Goal: Transaction & Acquisition: Purchase product/service

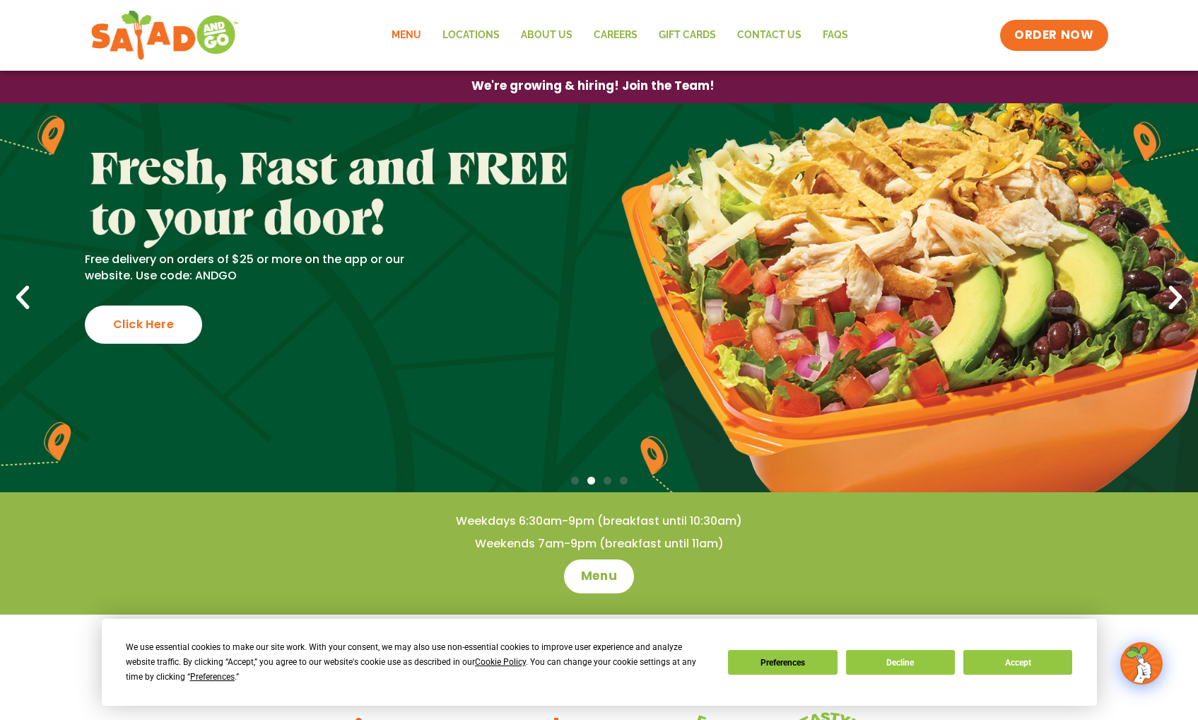
click at [430, 40] on link "Menu" at bounding box center [406, 35] width 51 height 33
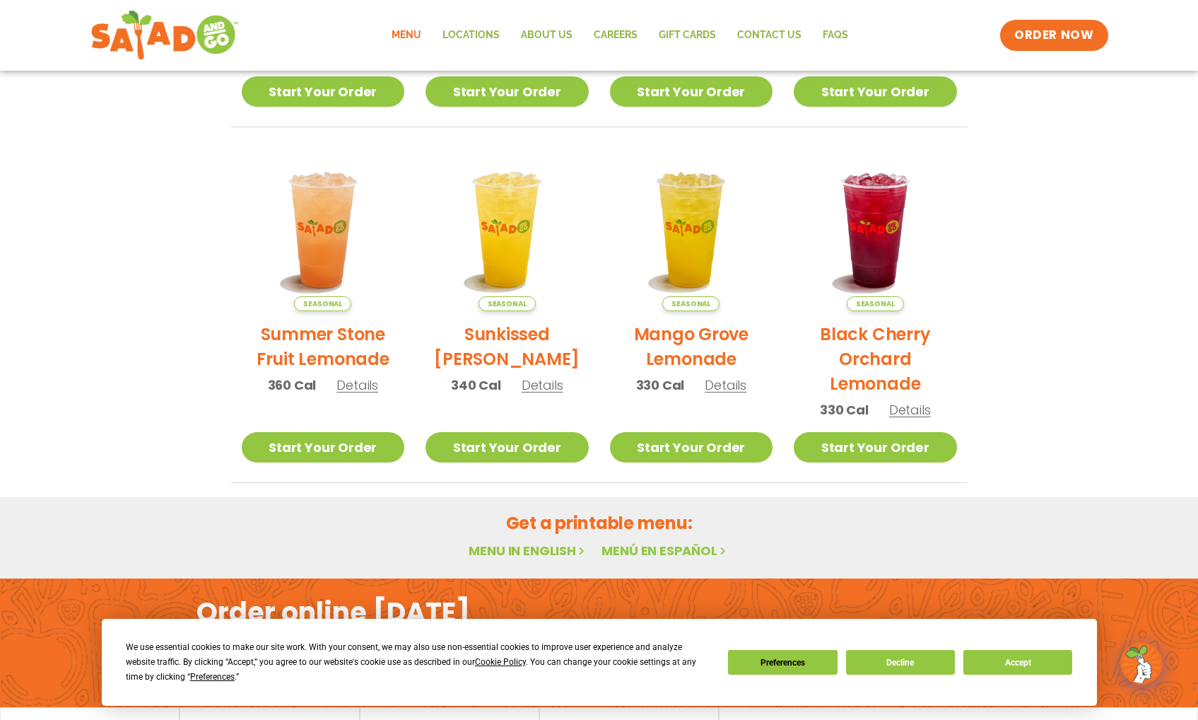
scroll to position [613, 0]
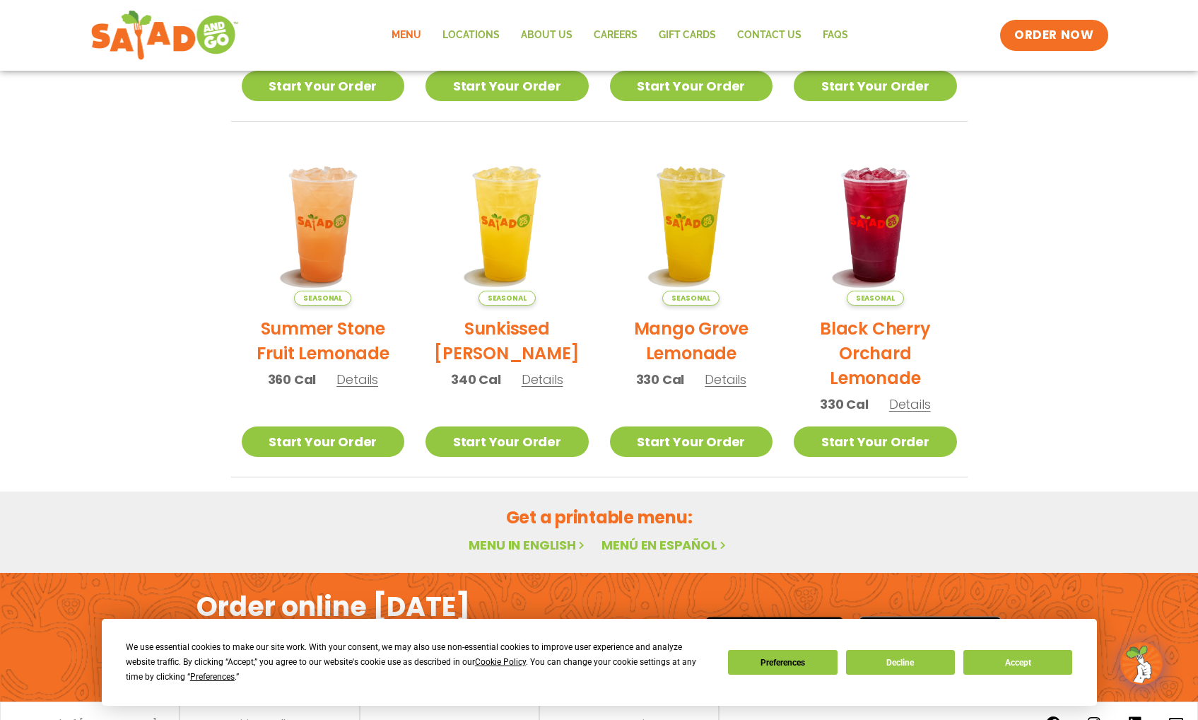
click at [1019, 656] on button "Accept" at bounding box center [1018, 662] width 109 height 25
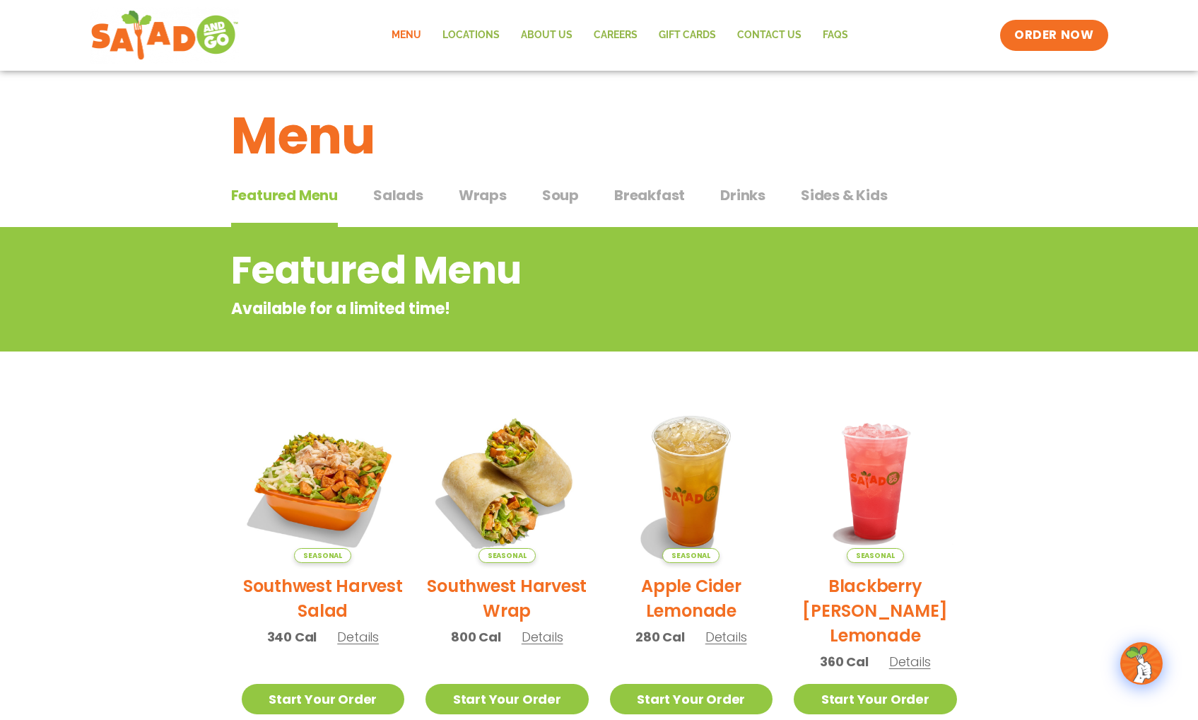
scroll to position [0, 0]
click at [389, 192] on span "Salads" at bounding box center [398, 195] width 50 height 21
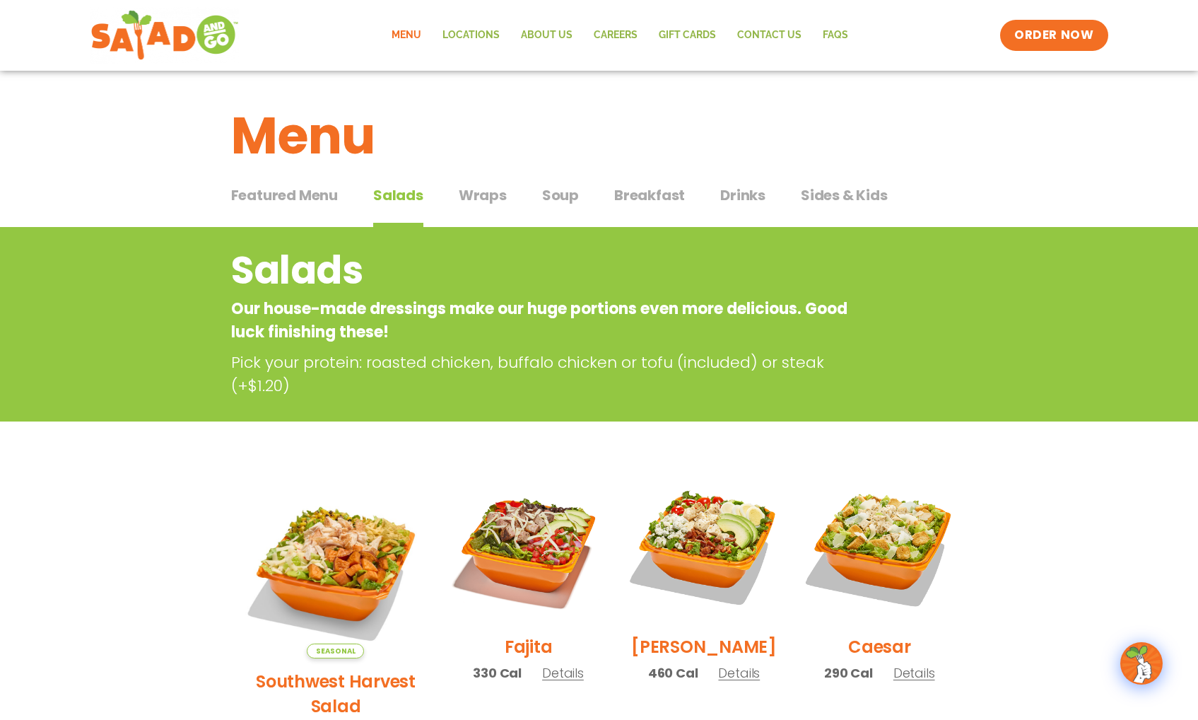
click at [459, 193] on span "Wraps" at bounding box center [483, 195] width 48 height 21
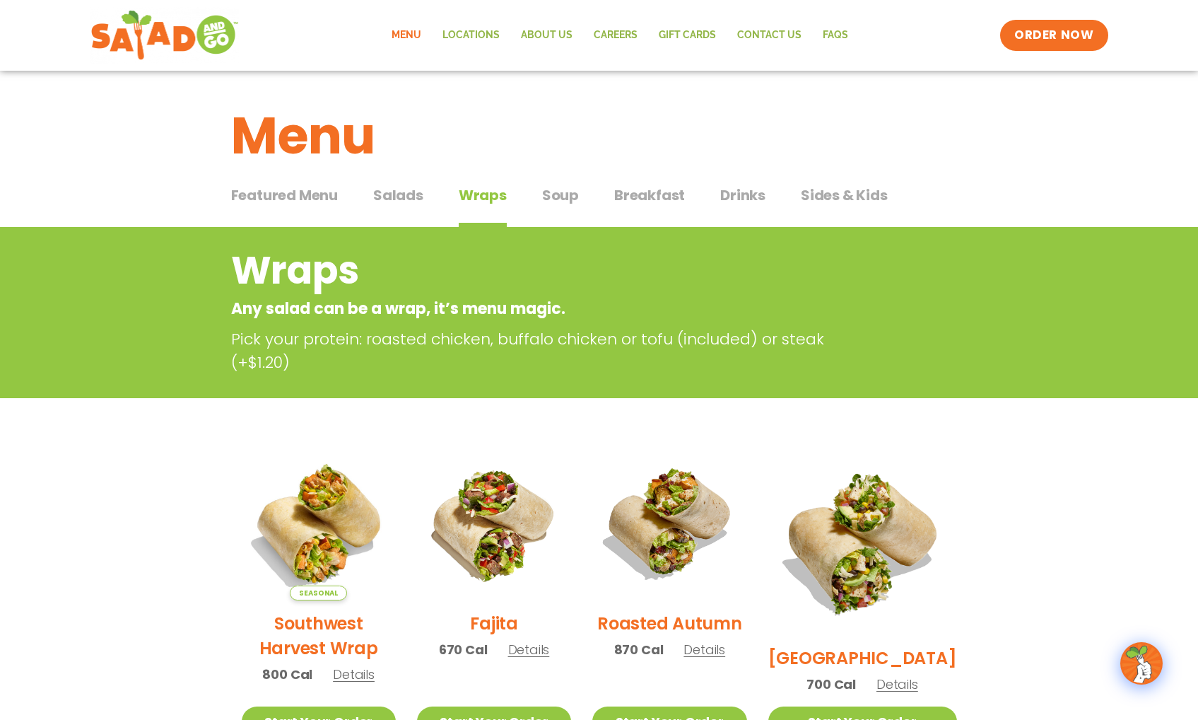
click at [532, 210] on div "Featured Menu Featured Menu Salads Salads Wraps Wraps Soup Soup Breakfast Break…" at bounding box center [599, 204] width 737 height 48
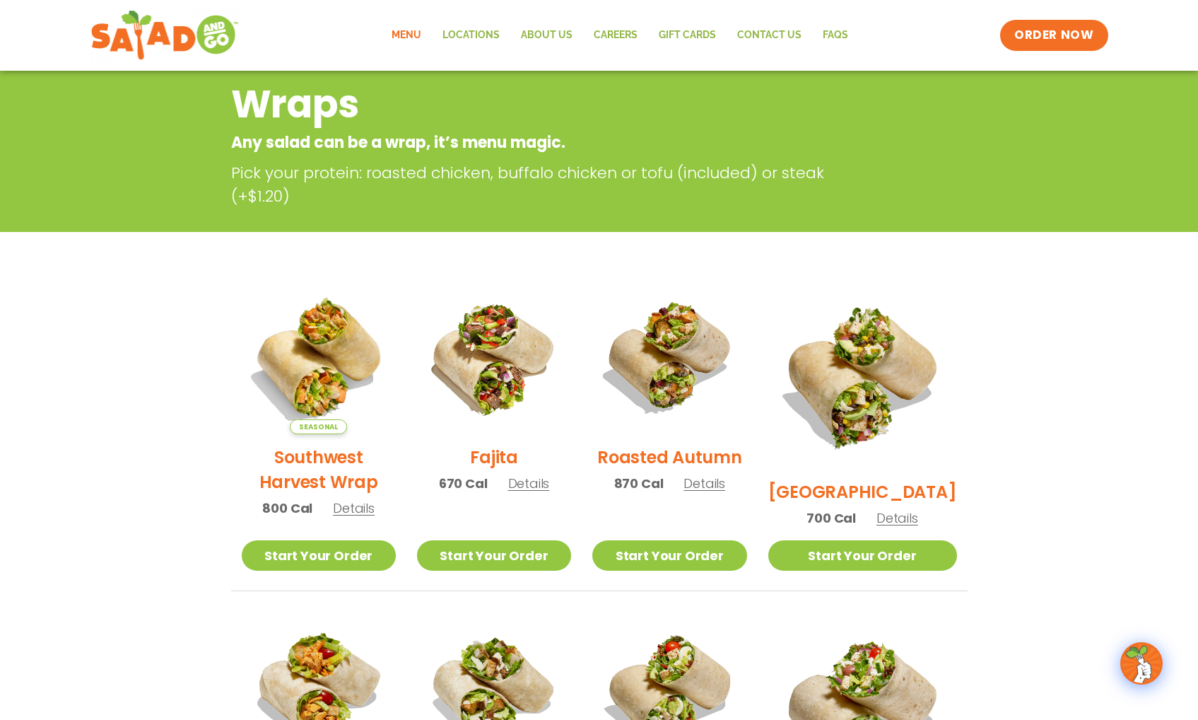
scroll to position [98, 0]
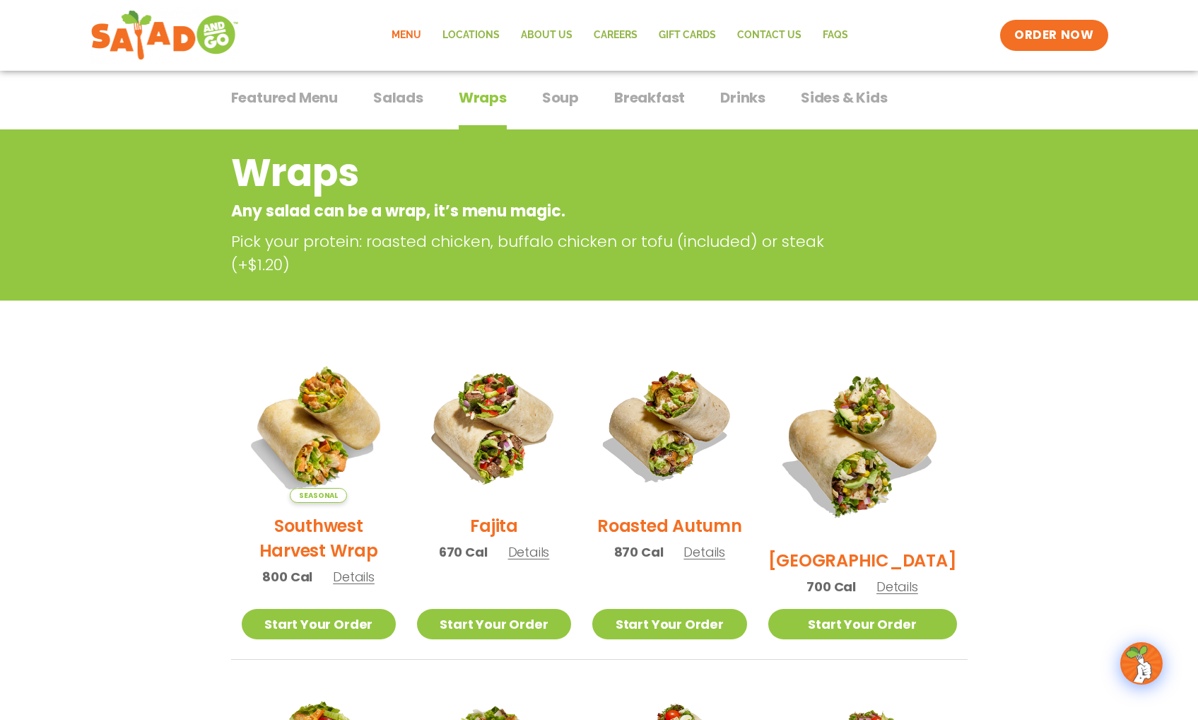
click at [537, 117] on div "Featured Menu Featured Menu Salads Salads Wraps Wraps Soup Soup Breakfast Break…" at bounding box center [599, 106] width 737 height 48
click at [564, 121] on button "Soup Soup" at bounding box center [560, 108] width 37 height 43
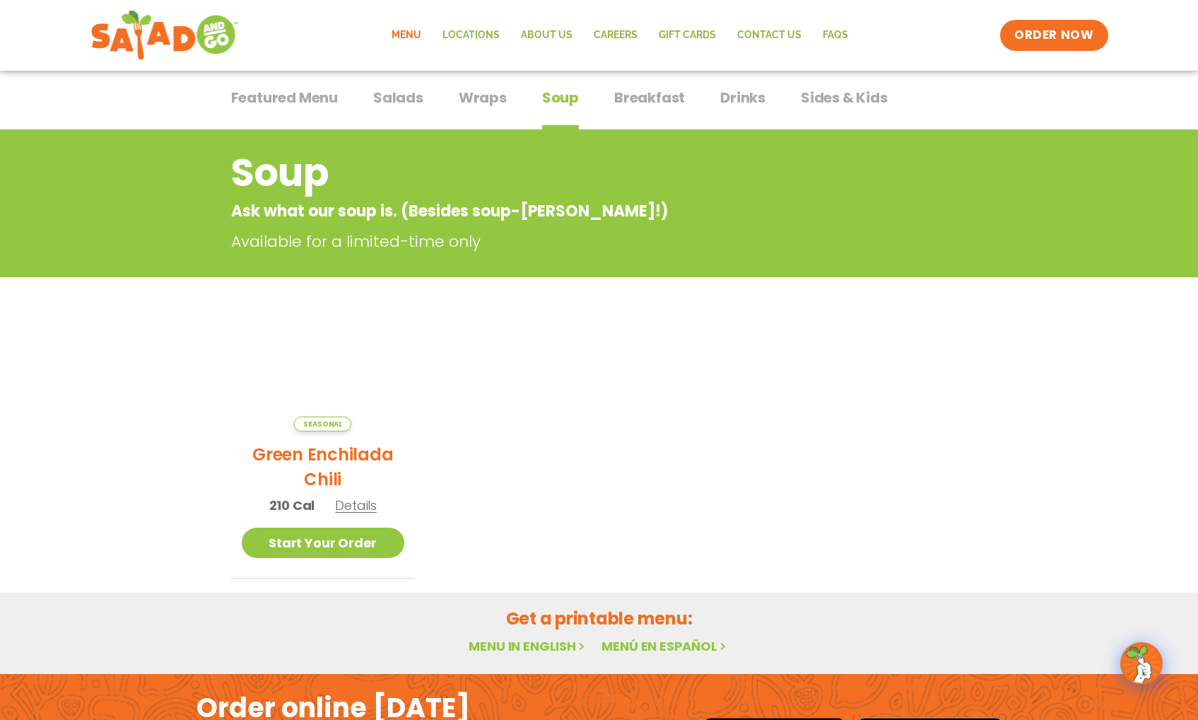
click at [564, 121] on button "Soup Soup" at bounding box center [560, 108] width 37 height 43
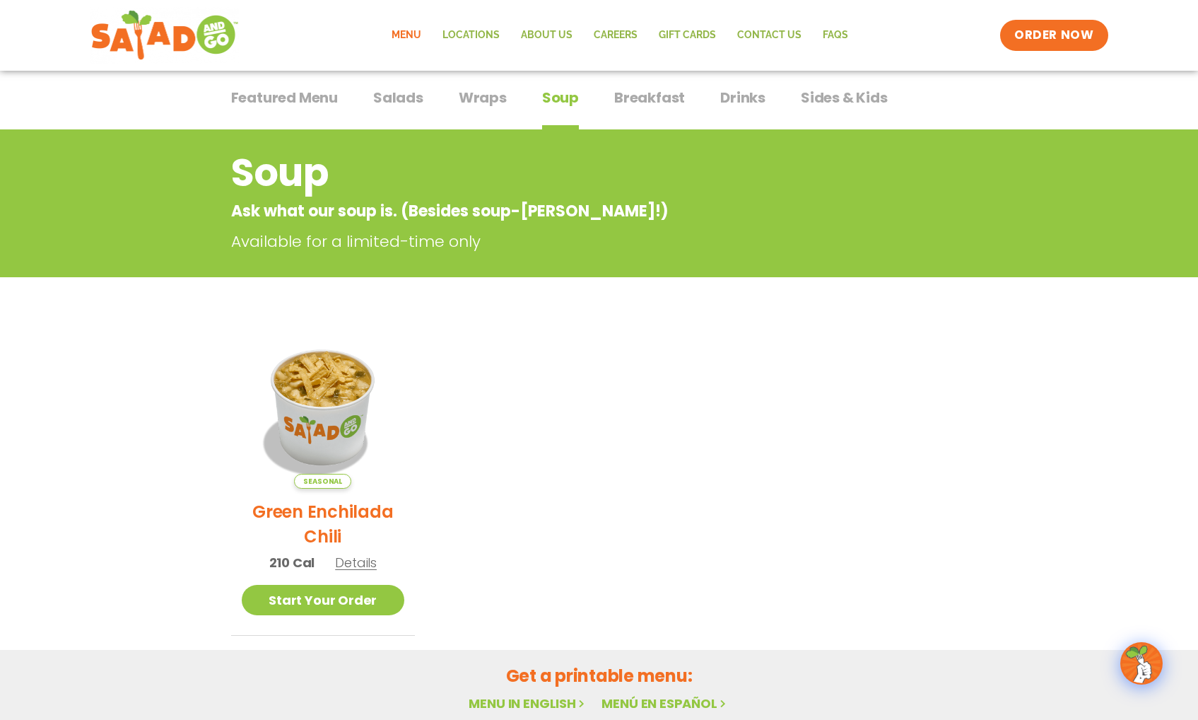
click at [646, 115] on button "Breakfast Breakfast" at bounding box center [649, 108] width 71 height 43
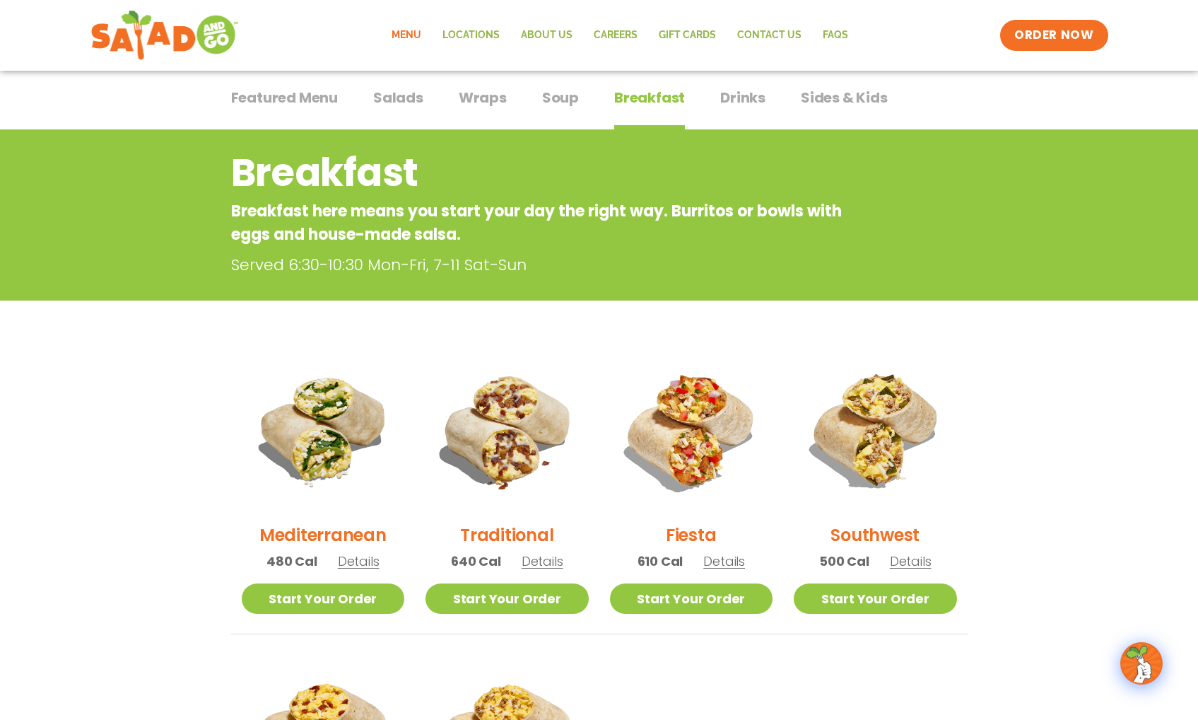
click at [776, 111] on div "Featured Menu Featured Menu Salads Salads Wraps Wraps Soup Soup Breakfast Break…" at bounding box center [599, 106] width 737 height 48
click at [754, 102] on span "Drinks" at bounding box center [742, 97] width 45 height 21
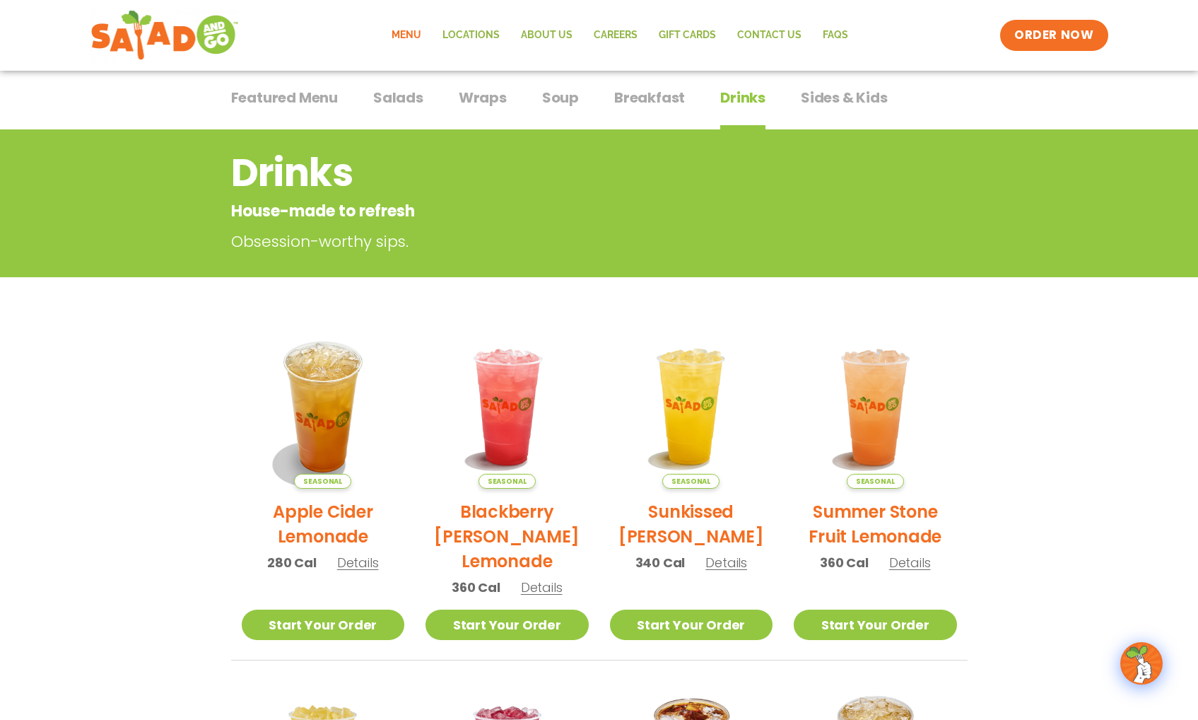
click at [873, 101] on span "Sides & Kids" at bounding box center [844, 97] width 87 height 21
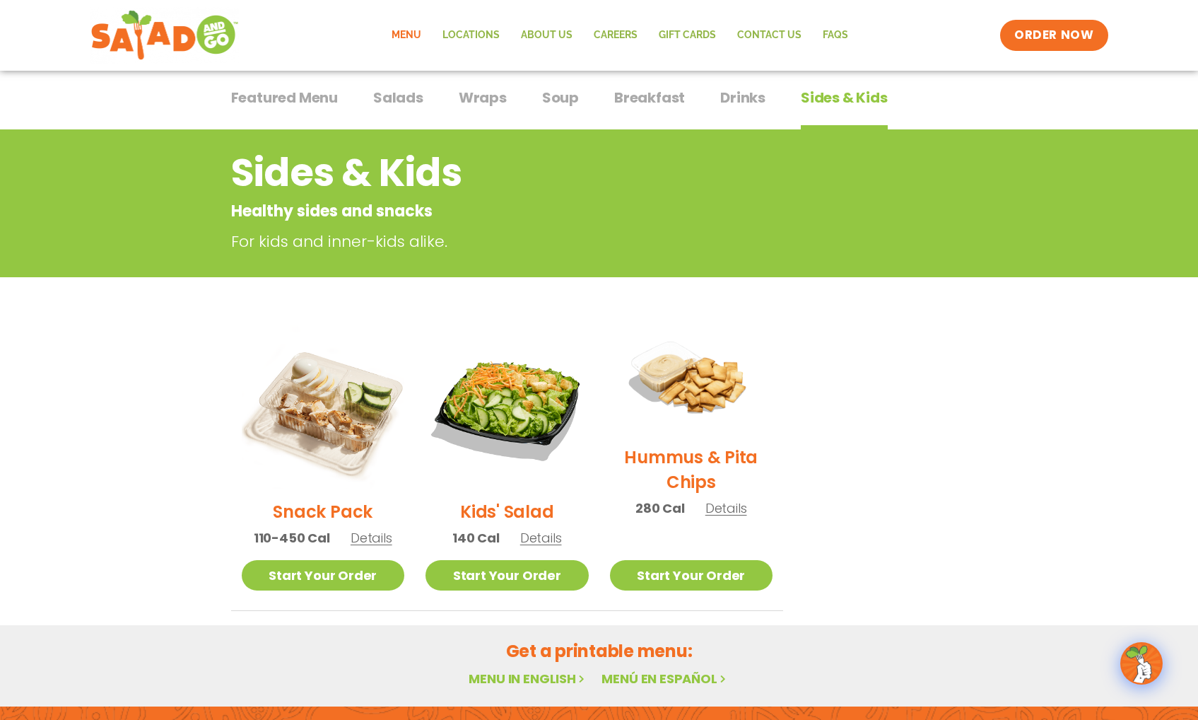
click at [280, 90] on span "Featured Menu" at bounding box center [284, 97] width 107 height 21
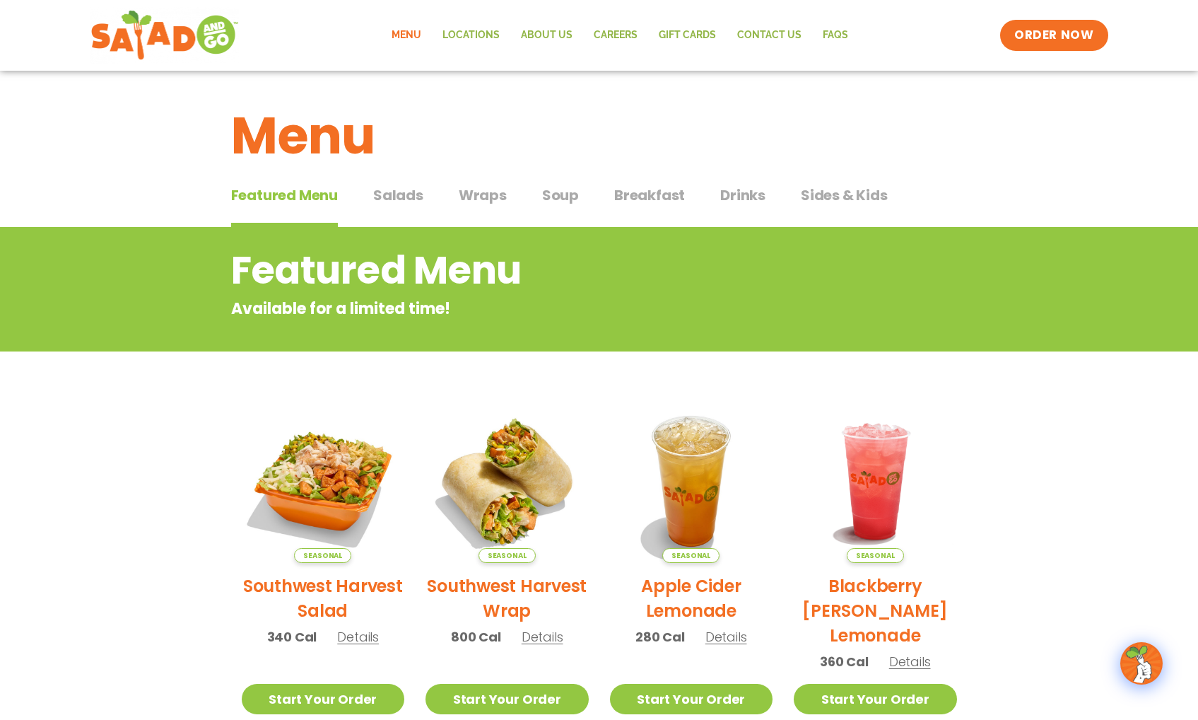
click at [402, 211] on button "Salads Salads" at bounding box center [398, 206] width 50 height 43
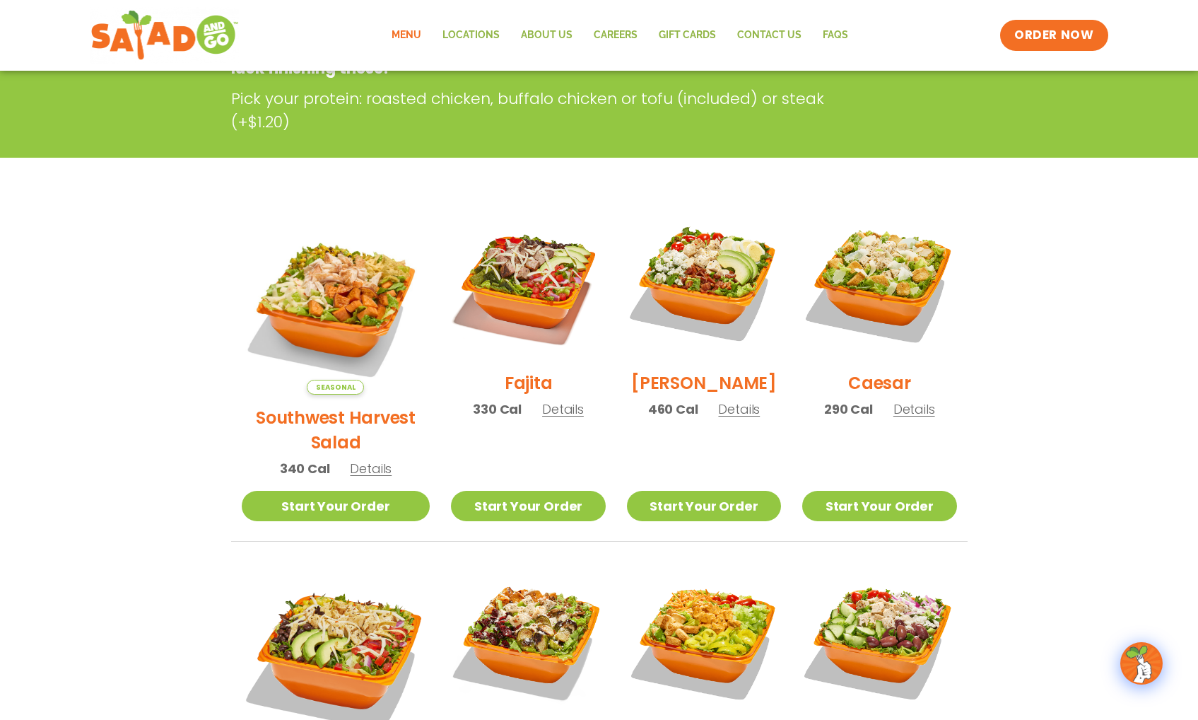
scroll to position [300, 0]
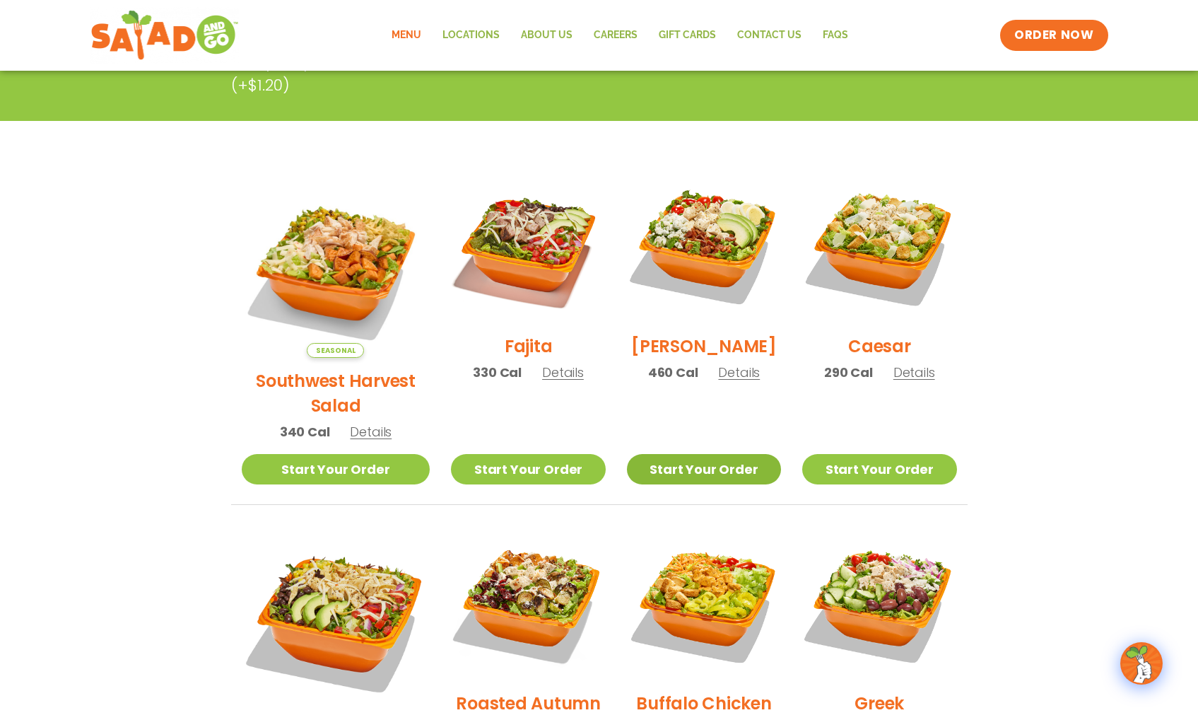
click at [660, 454] on link "Start Your Order" at bounding box center [704, 469] width 154 height 30
